Goal: Entertainment & Leisure: Consume media (video, audio)

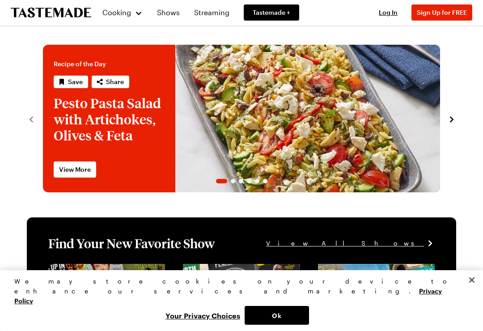
click at [175, 16] on link "Shows" at bounding box center [169, 12] width 34 height 25
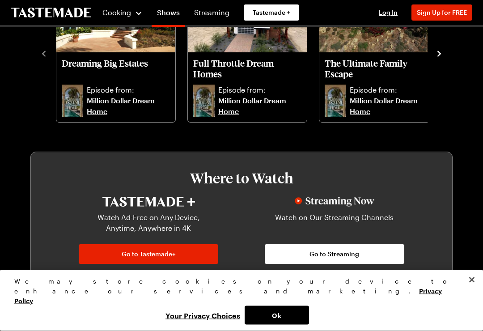
scroll to position [310, 0]
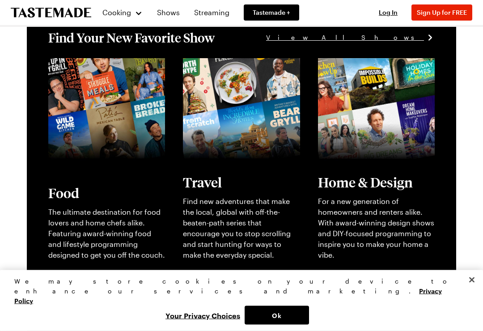
scroll to position [206, 0]
click at [67, 78] on link "View full content for [object Object]" at bounding box center [95, 68] width 95 height 19
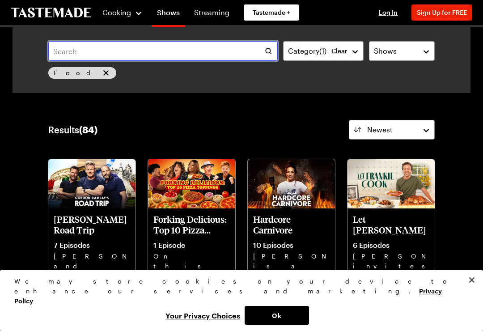
click at [173, 52] on input "text" at bounding box center [163, 51] width 230 height 20
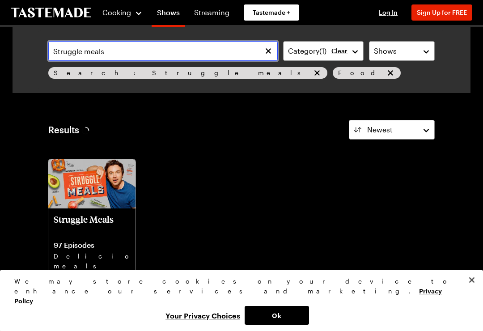
type input "Struggle meals"
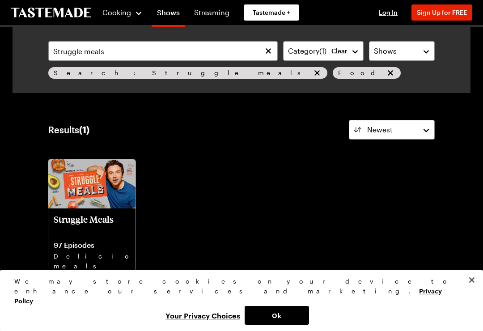
click at [84, 234] on p "Struggle Meals" at bounding box center [92, 224] width 77 height 21
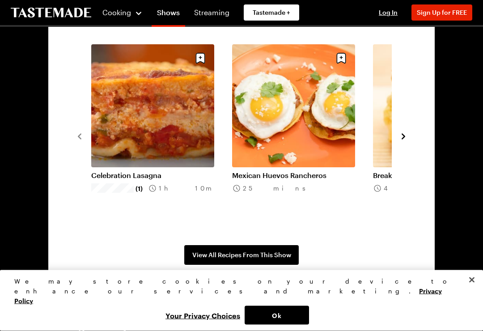
scroll to position [666, 0]
click at [408, 132] on icon "navigate to next item" at bounding box center [403, 136] width 9 height 9
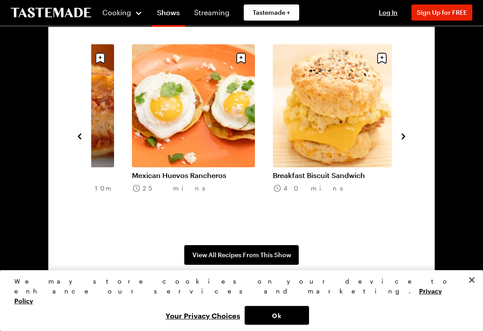
click at [407, 134] on icon "navigate to next item" at bounding box center [403, 136] width 9 height 9
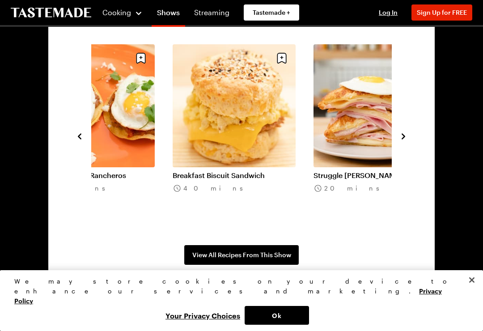
click at [407, 131] on button "navigate to next item" at bounding box center [403, 135] width 9 height 11
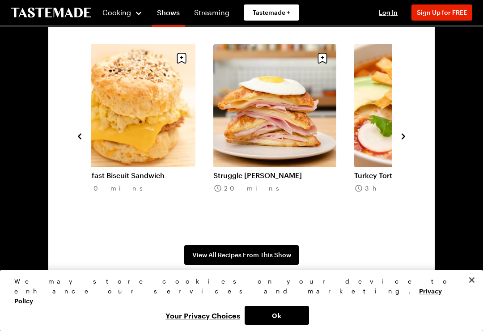
click at [411, 132] on section "Recipes From the Show Season 9 All Episodes Celebration Lasagna (1) 1h 10m Mexi…" at bounding box center [241, 136] width 387 height 312
click at [414, 134] on section "Recipes From the Show Season 9 All Episodes Celebration Lasagna (1) 1h 10m Mexi…" at bounding box center [241, 136] width 387 height 312
click at [415, 134] on section "Recipes From the Show Season 9 All Episodes Celebration Lasagna (1) 1h 10m Mexi…" at bounding box center [241, 136] width 387 height 312
click at [404, 135] on icon "navigate to next item" at bounding box center [404, 136] width 4 height 6
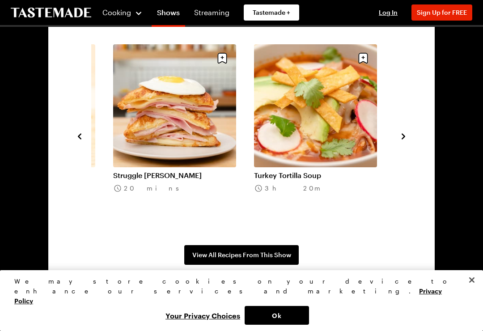
click at [400, 134] on icon "navigate to next item" at bounding box center [403, 136] width 9 height 9
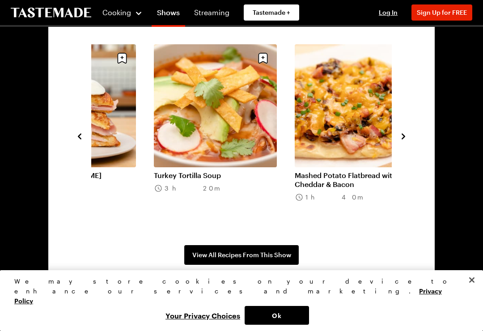
click at [411, 129] on section "Recipes From the Show Season 9 All Episodes Celebration Lasagna (1) 1h 10m Mexi…" at bounding box center [241, 136] width 387 height 312
click at [407, 131] on button "navigate to next item" at bounding box center [403, 135] width 9 height 11
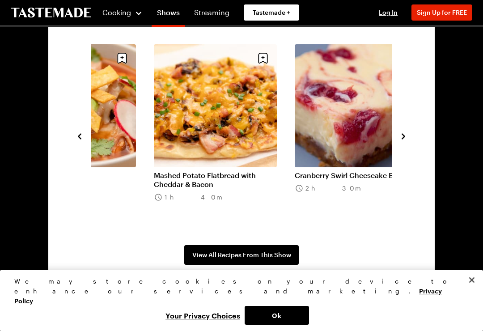
click at [409, 131] on section "Recipes From the Show Season 9 All Episodes Mexican Huevos Rancheros 25 mins Br…" at bounding box center [241, 136] width 387 height 312
click at [330, 2] on div "Cooking Shows Streaming Tastemade + Log In Sign Up Log In Sign Up for FREE" at bounding box center [241, 12] width 483 height 25
